Goal: Transaction & Acquisition: Purchase product/service

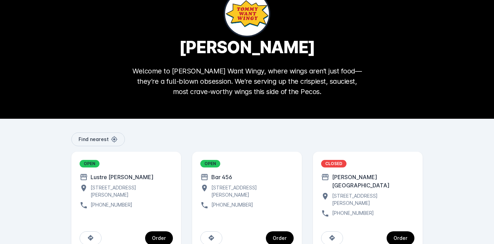
scroll to position [42, 0]
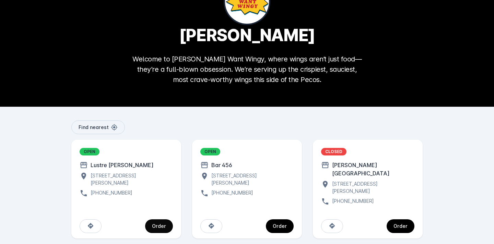
click at [156, 224] on div "Order" at bounding box center [159, 226] width 14 height 5
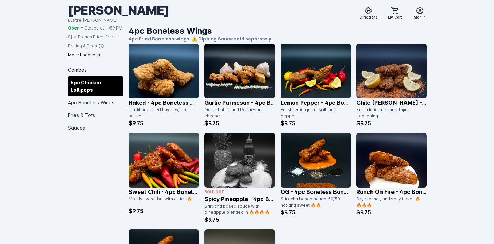
scroll to position [572, 0]
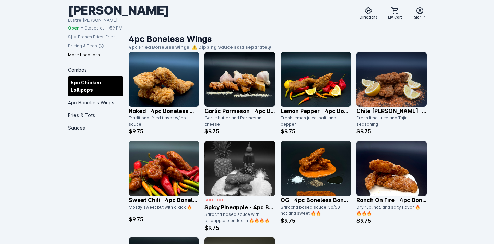
click at [230, 103] on img at bounding box center [240, 79] width 70 height 55
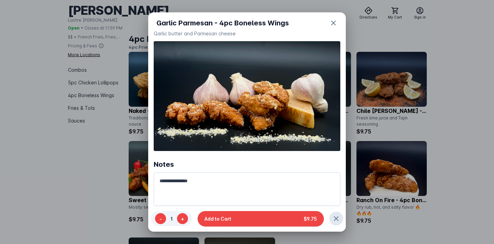
scroll to position [2, 0]
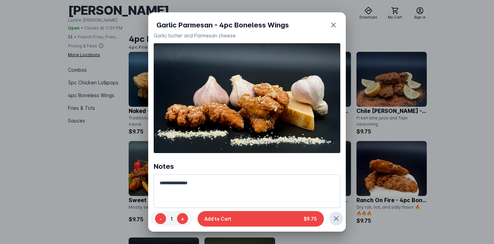
click at [433, 95] on div at bounding box center [247, 122] width 494 height 244
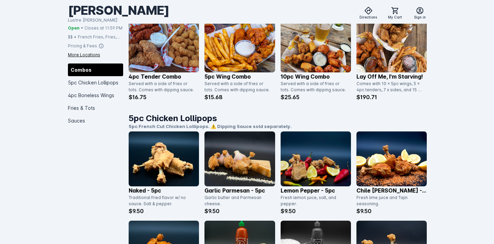
scroll to position [128, 0]
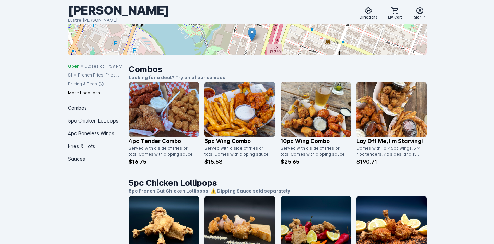
click at [153, 130] on img at bounding box center [164, 109] width 70 height 55
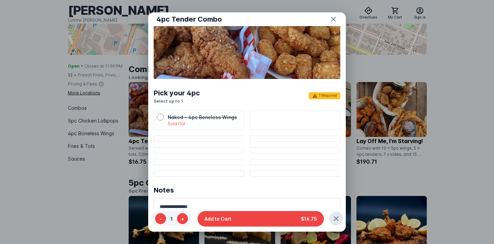
scroll to position [48, 0]
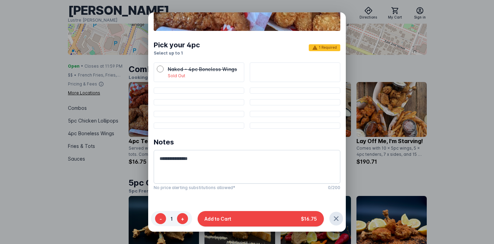
click at [216, 73] on p "Sold Out" at bounding box center [204, 76] width 73 height 6
click at [156, 70] on li "Naked - 4pc Boneless Wings Sold Out" at bounding box center [199, 72] width 91 height 20
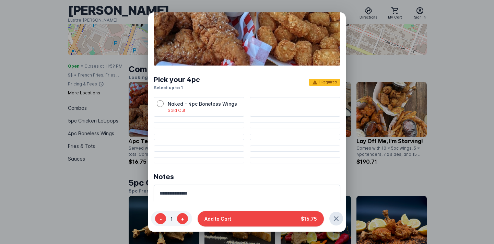
scroll to position [0, 0]
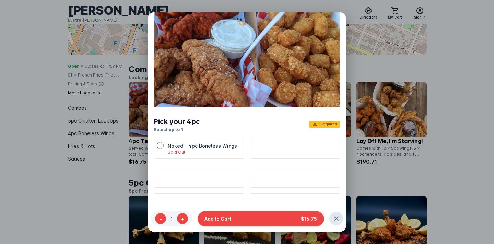
click at [459, 127] on div at bounding box center [247, 122] width 494 height 244
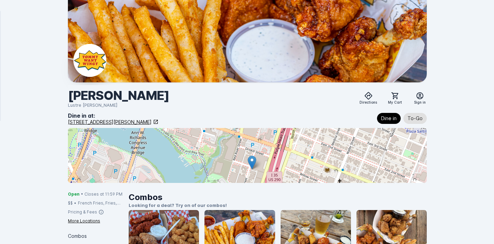
scroll to position [128, 0]
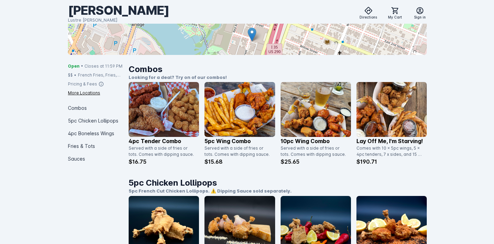
click at [252, 119] on img at bounding box center [240, 109] width 70 height 55
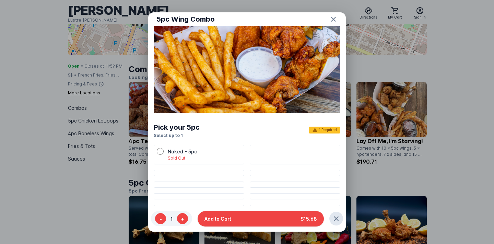
scroll to position [44, 0]
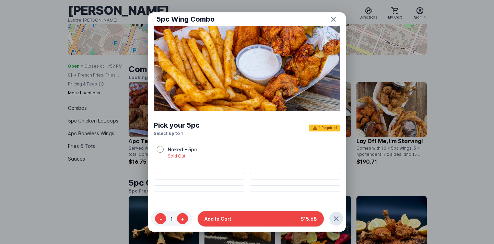
click at [436, 123] on div at bounding box center [247, 122] width 494 height 244
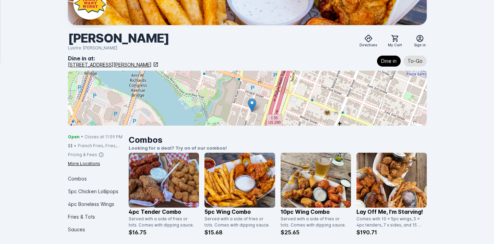
scroll to position [0, 0]
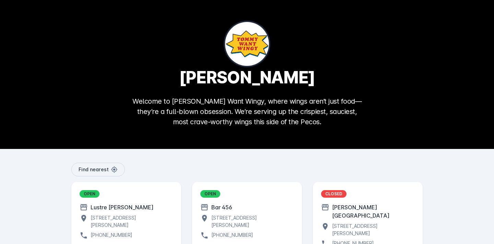
scroll to position [42, 0]
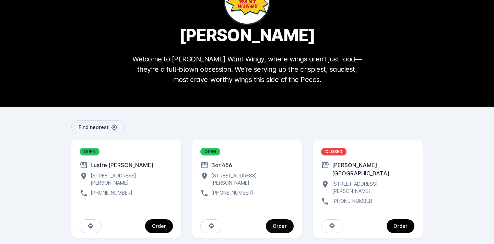
click at [275, 224] on div "Order" at bounding box center [280, 226] width 14 height 5
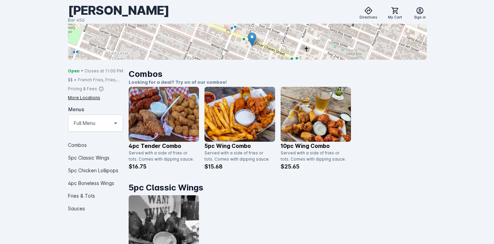
scroll to position [153, 0]
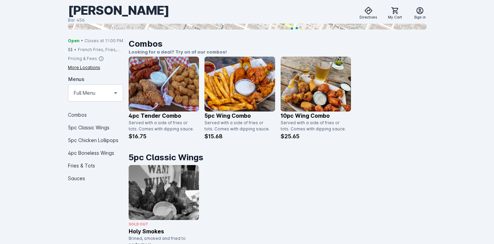
click at [171, 89] on img at bounding box center [164, 84] width 70 height 55
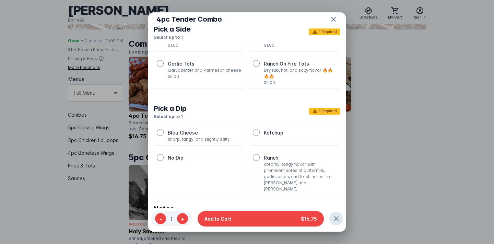
scroll to position [48, 0]
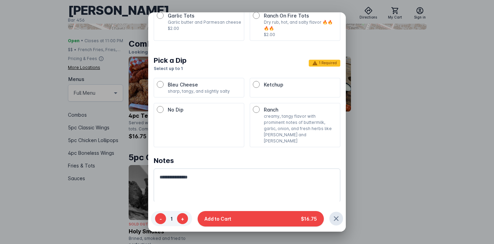
click at [398, 159] on div at bounding box center [247, 122] width 494 height 244
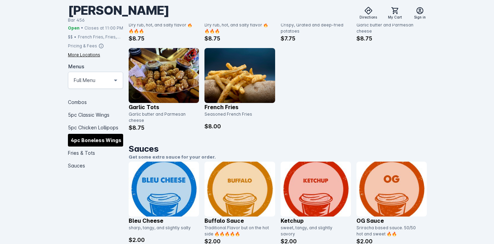
scroll to position [1197, 0]
